Goal: Task Accomplishment & Management: Manage account settings

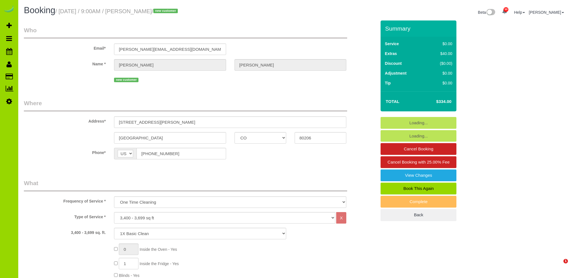
select select "CO"
select select "spot6"
select select "number:5"
select select "number:19"
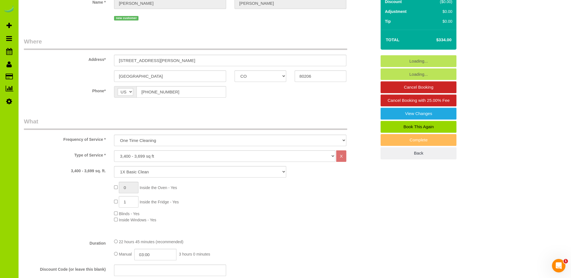
select select "4"
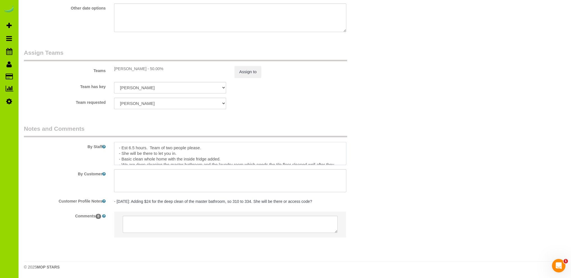
scroll to position [11, 0]
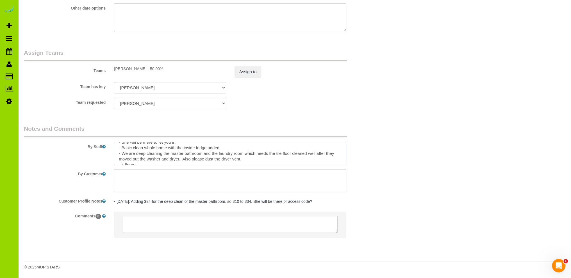
click at [164, 153] on textarea at bounding box center [230, 153] width 232 height 23
click at [276, 158] on textarea at bounding box center [230, 153] width 232 height 23
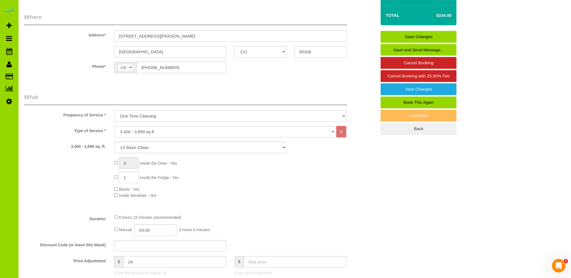
scroll to position [0, 0]
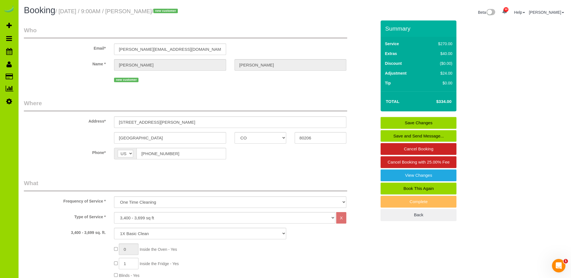
type textarea "- Est 6.5 hours. Team of two people please. - She will be there to let you in. …"
click at [428, 120] on link "Save Changes" at bounding box center [418, 123] width 76 height 12
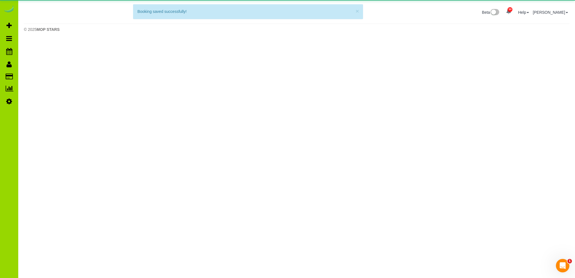
click at [140, 98] on body "50 Beta Your Notifications You have 0 alerts × You have 3 to charge for [DATE] …" at bounding box center [287, 139] width 575 height 278
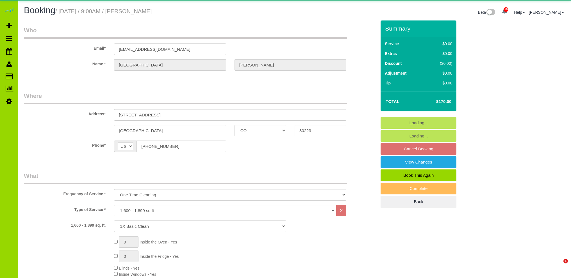
select select "CO"
select select "spot1"
select select "number:4"
select select "number:16"
select select "4"
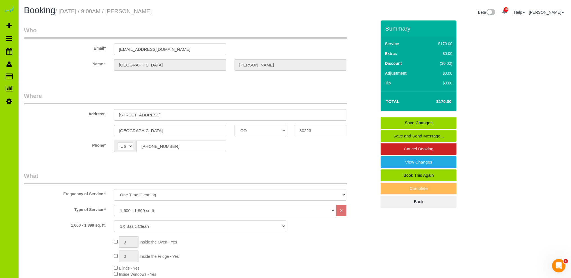
click at [81, 154] on sui-booking-location "Phone* AF AL DZ AD AO AI AQ AG AR AM AW AU AT AZ BS BH BD BB BY BE BZ BJ BM BT …" at bounding box center [200, 149] width 352 height 16
